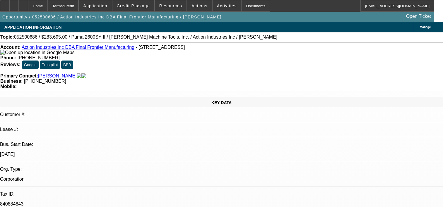
select select "0"
select select "6"
select select "0"
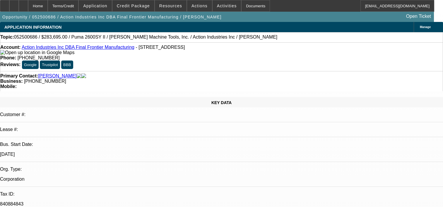
select select "0"
select select "0.1"
select select "4"
select select "0"
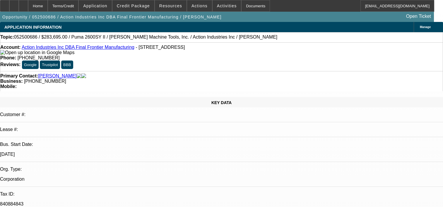
select select "0.1"
select select "4"
select select "0"
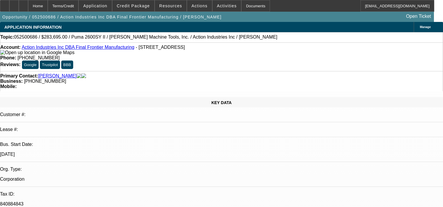
select select "6"
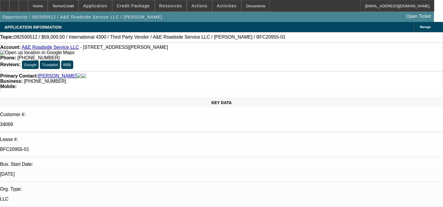
select select "0"
select select "0.1"
select select "4"
select select "0"
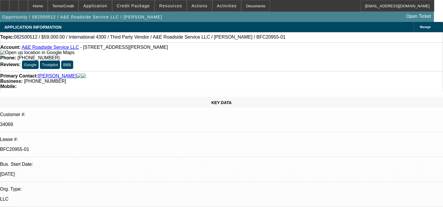
select select "0"
select select "0.1"
select select "4"
